Goal: Register for event/course

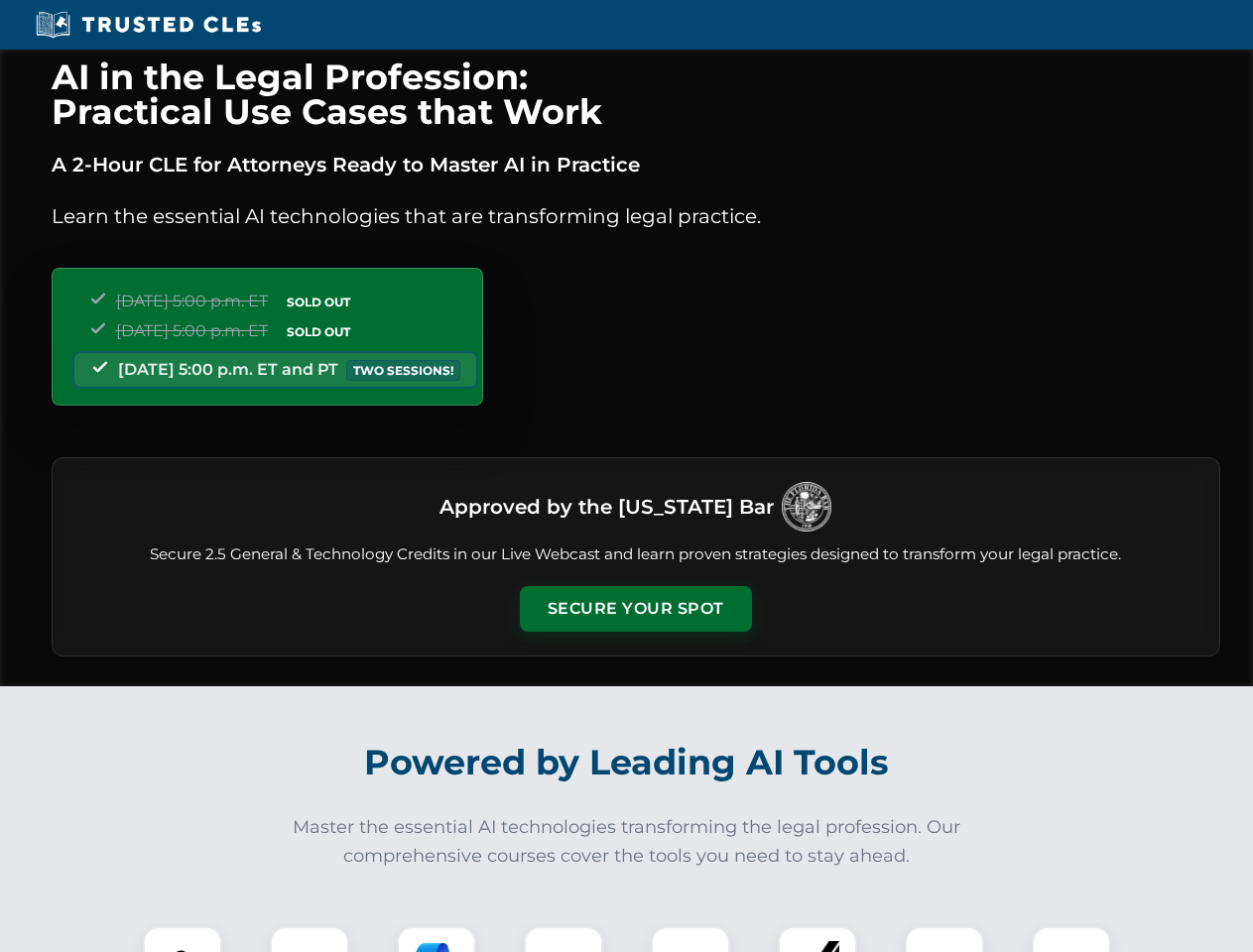
click at [635, 609] on button "Secure Your Spot" at bounding box center [635, 609] width 232 height 46
click at [182, 939] on img at bounding box center [183, 966] width 58 height 58
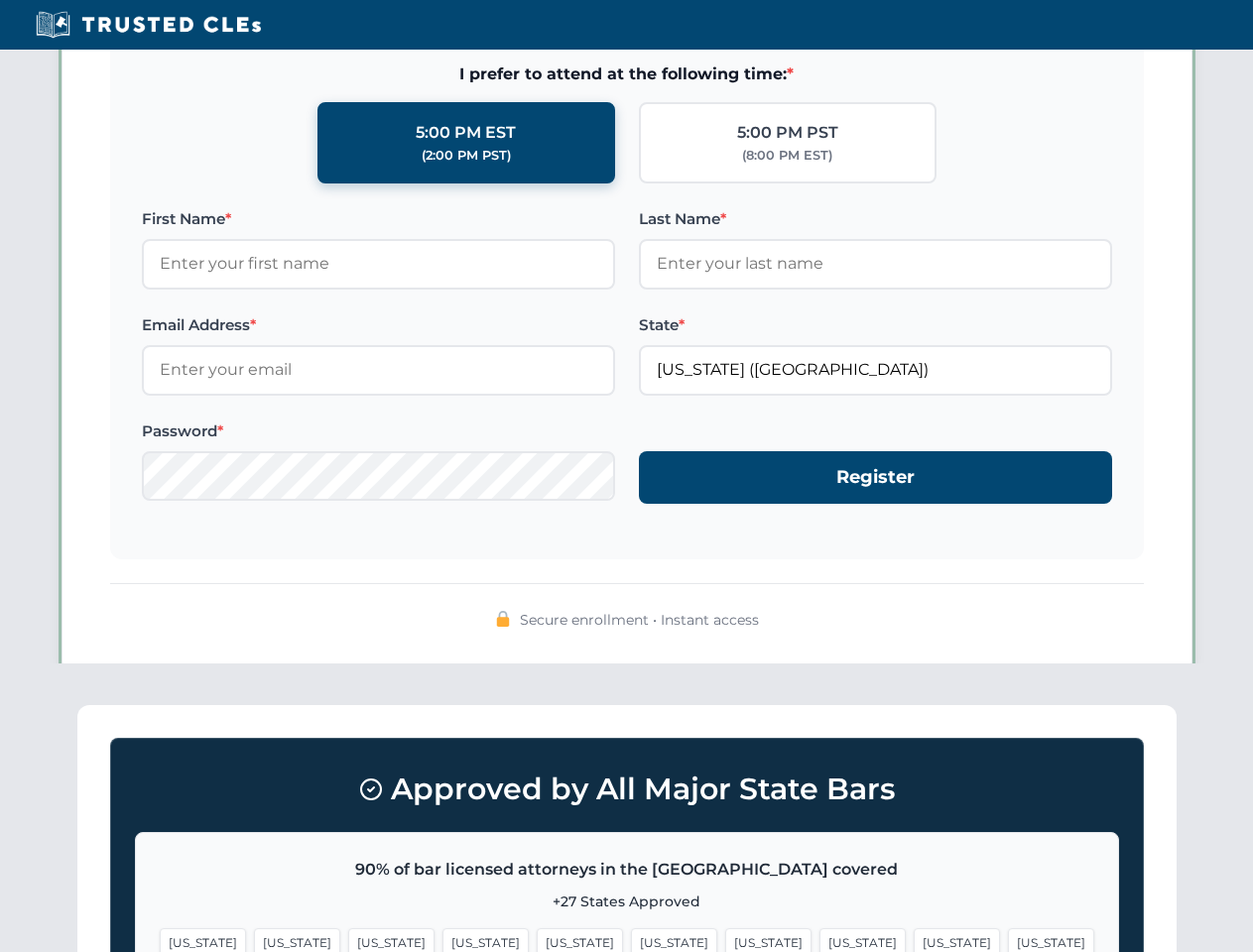
click at [726, 939] on span "[US_STATE]" at bounding box center [768, 942] width 87 height 29
click at [914, 939] on span "[US_STATE]" at bounding box center [956, 942] width 87 height 29
